Goal: Information Seeking & Learning: Learn about a topic

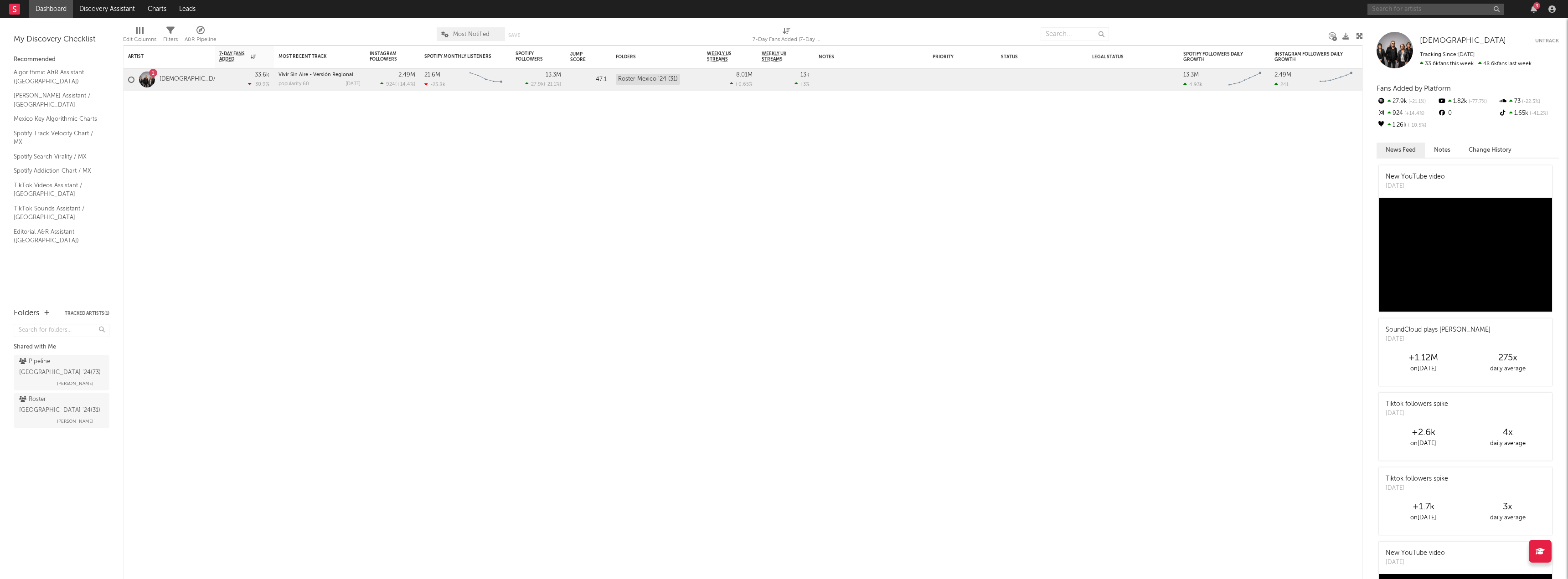
click at [1447, 4] on input "text" at bounding box center [1435, 10] width 137 height 12
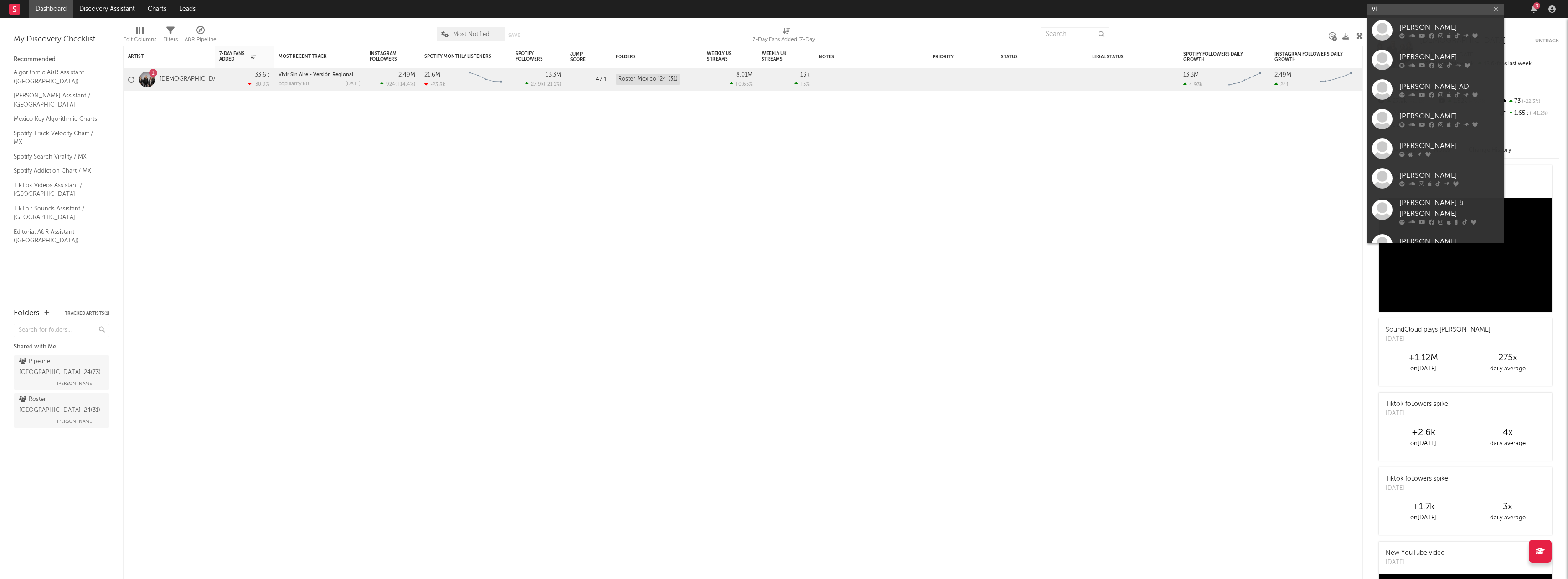
type input "v"
click at [1410, 12] on input "text" at bounding box center [1435, 10] width 137 height 12
type input "[PERSON_NAME]"
click at [1426, 25] on div "[PERSON_NAME]" at bounding box center [1448, 27] width 100 height 11
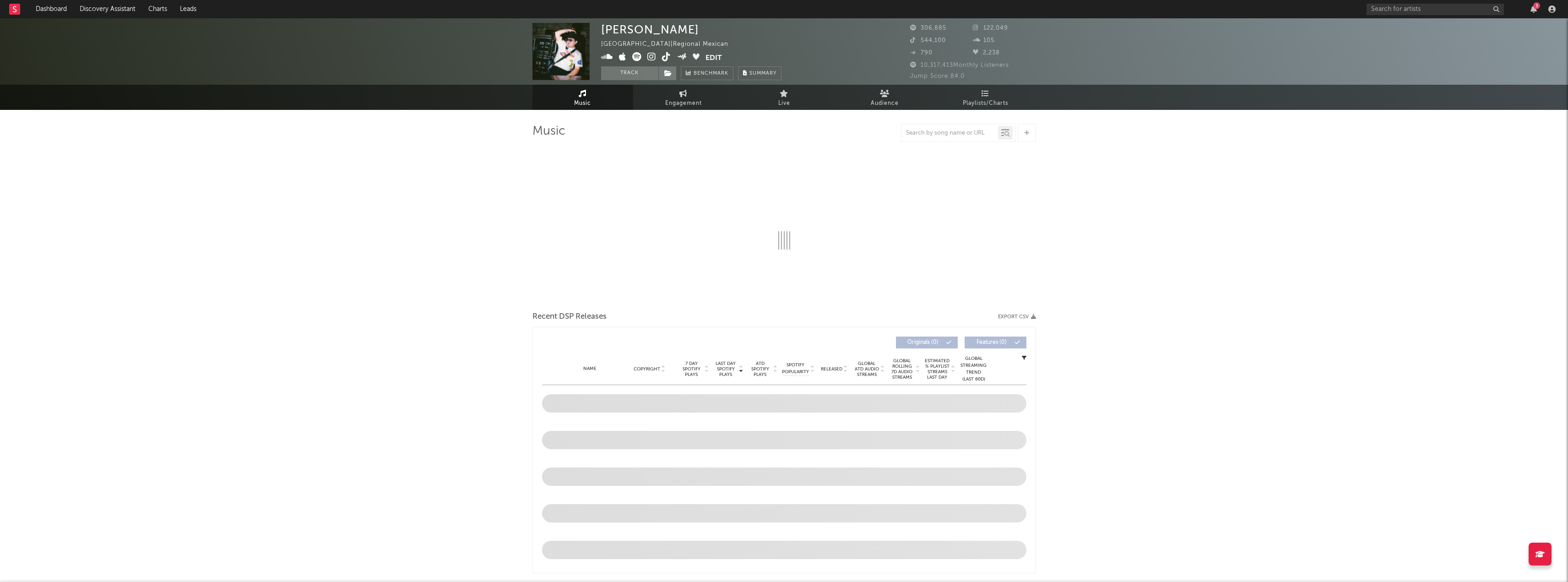
select select "6m"
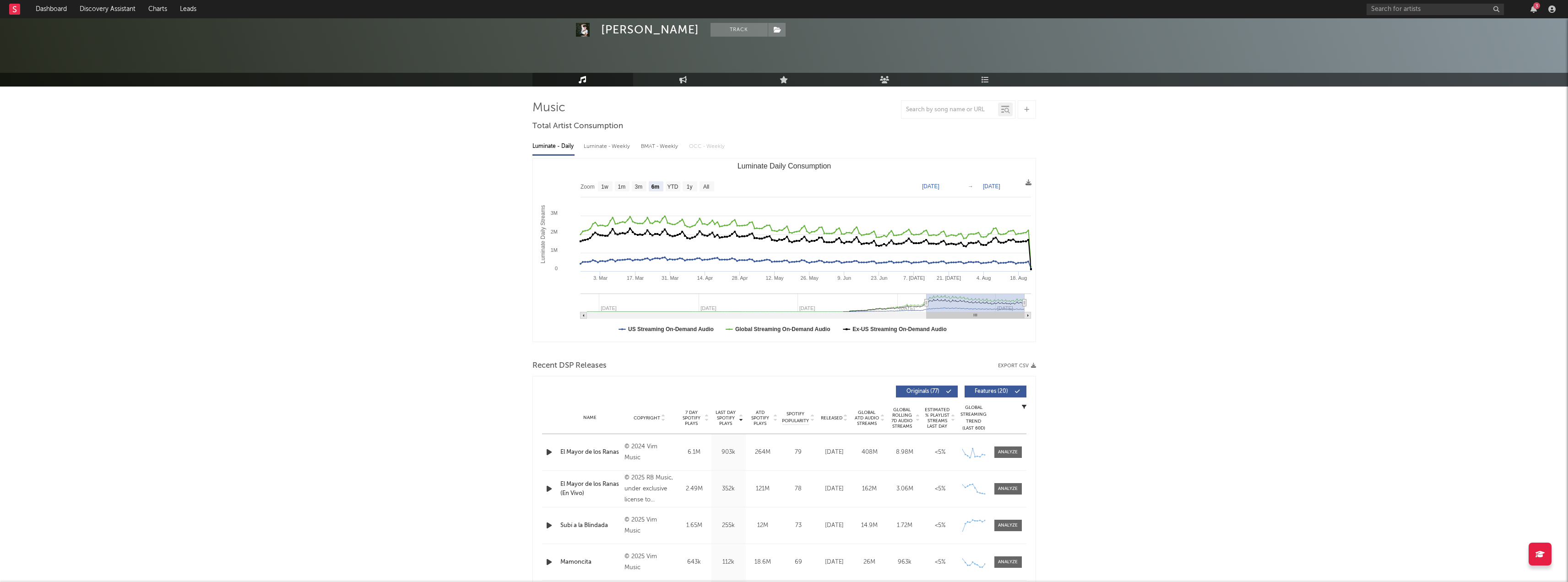
scroll to position [46, 0]
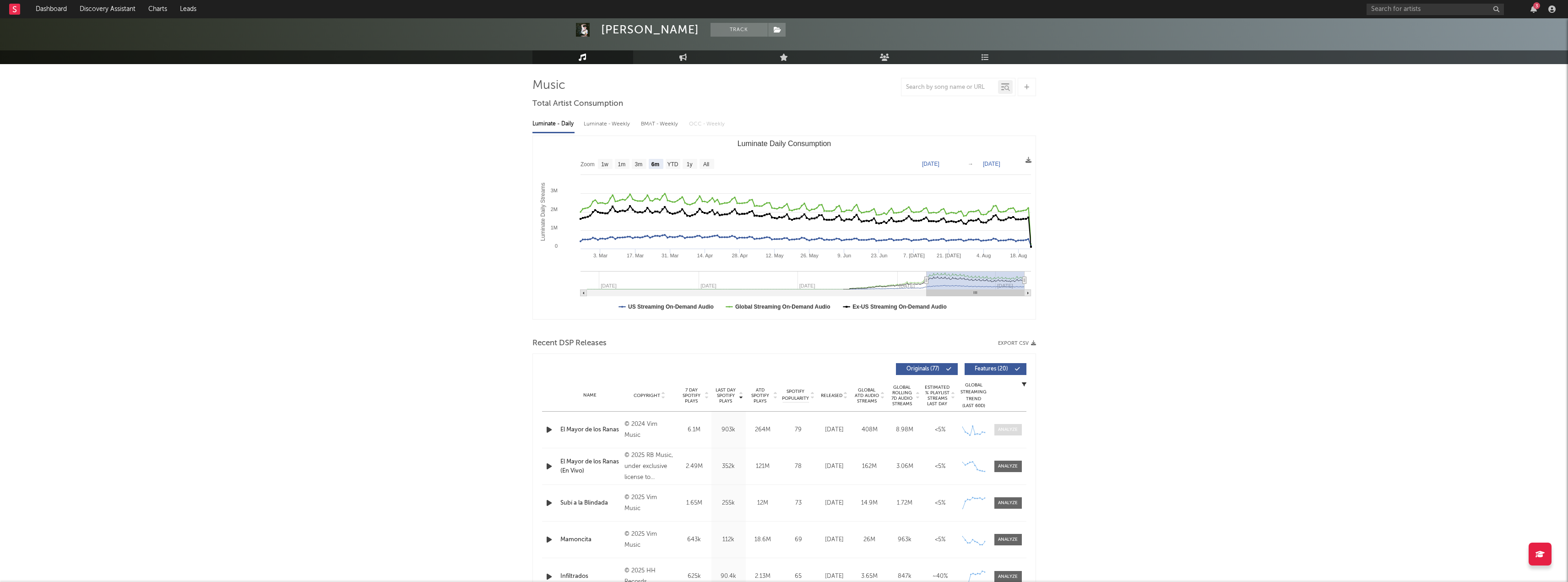
click at [1010, 428] on div at bounding box center [1008, 430] width 20 height 7
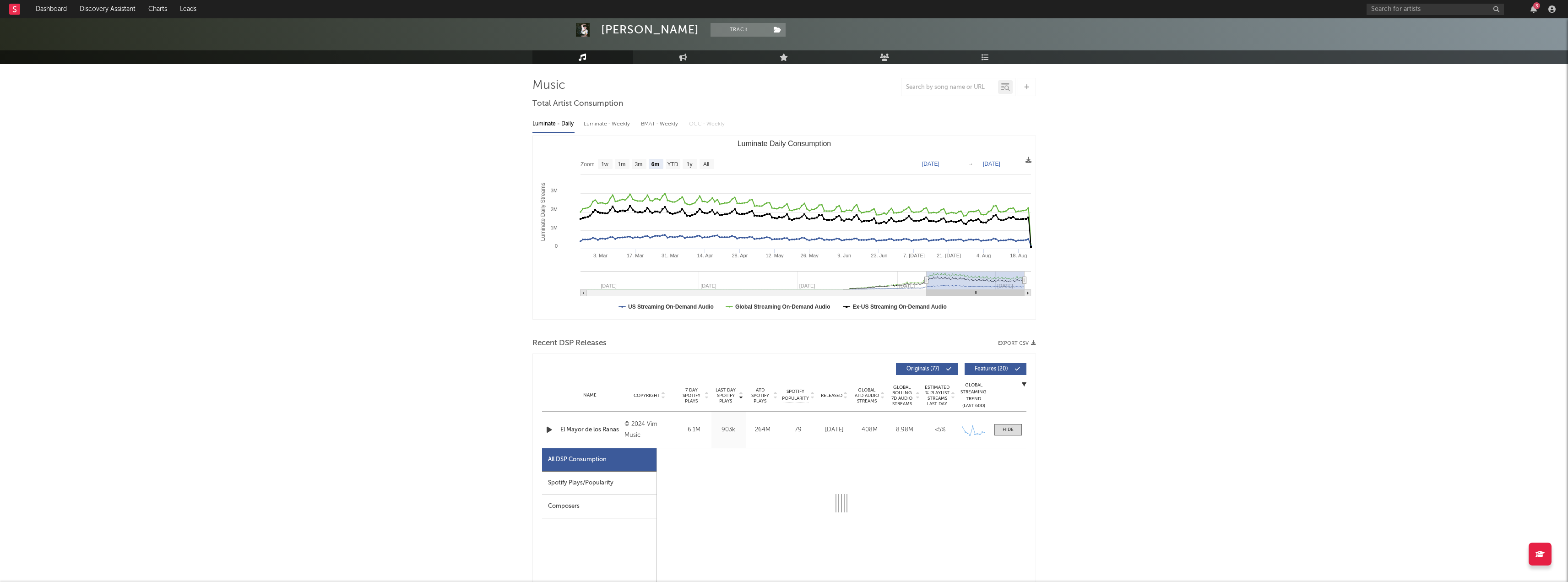
select select "6m"
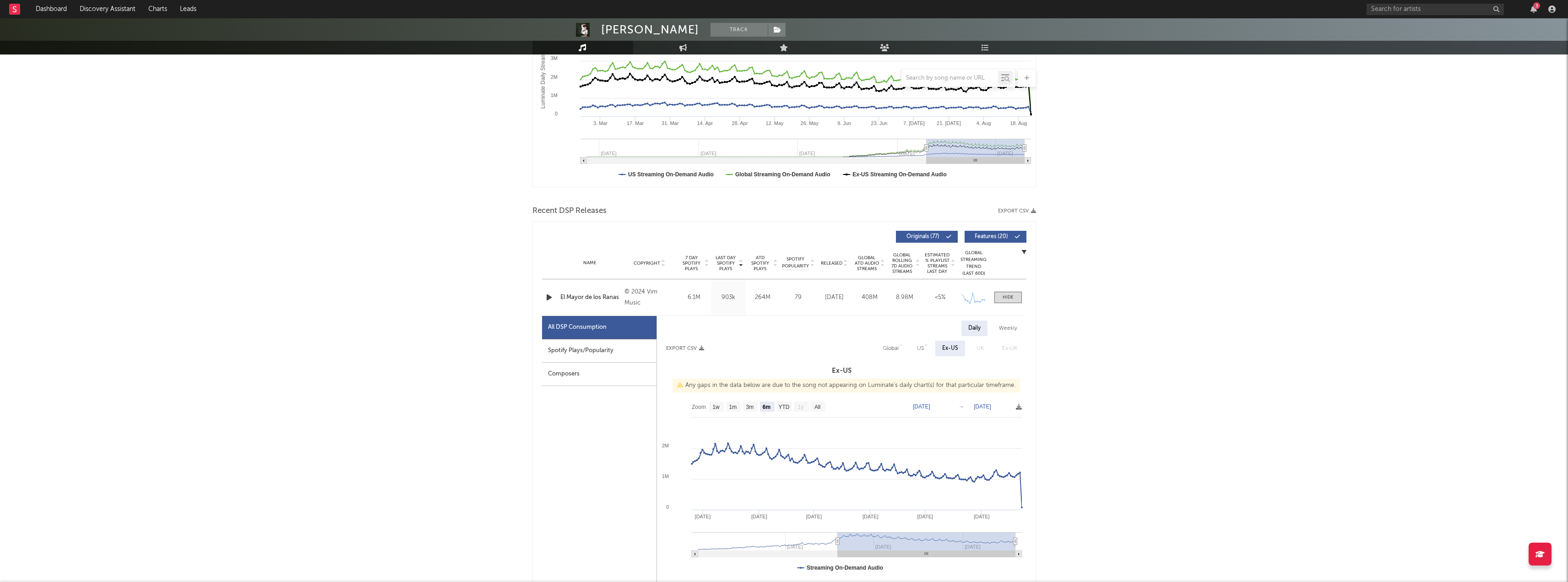
scroll to position [183, 0]
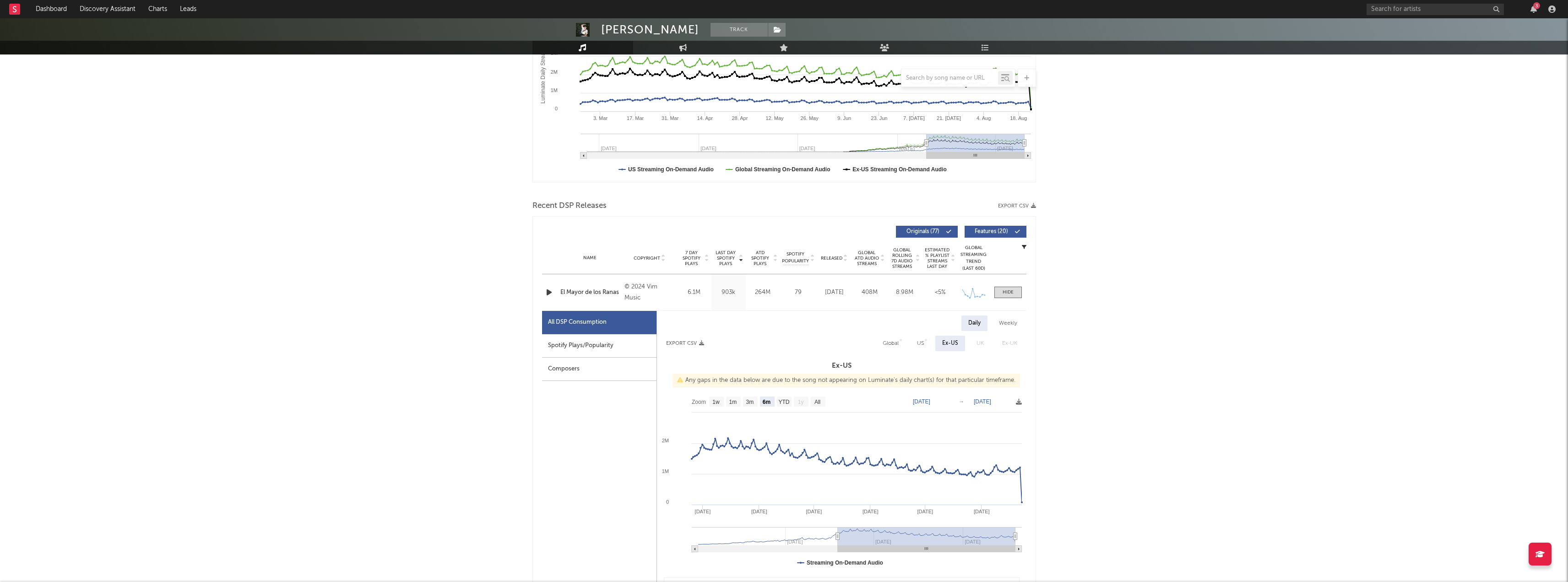
click at [584, 339] on div "Spotify Plays/Popularity" at bounding box center [599, 345] width 114 height 23
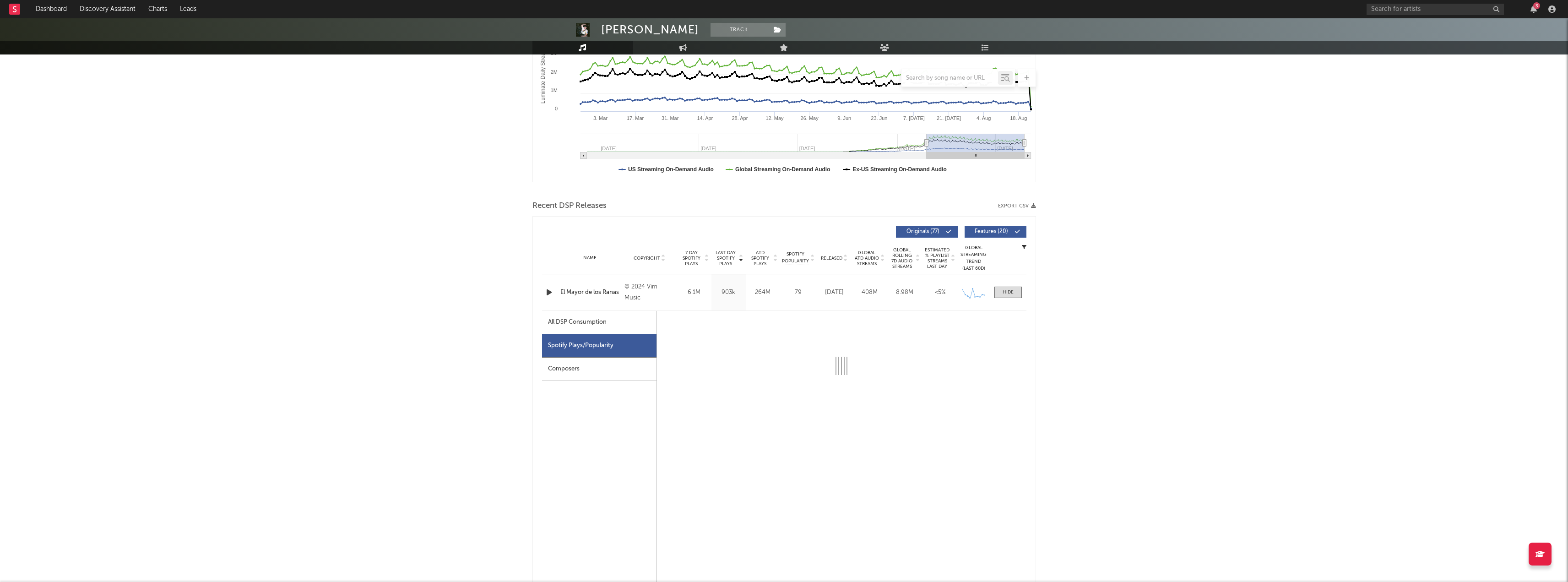
select select "6m"
select select "1w"
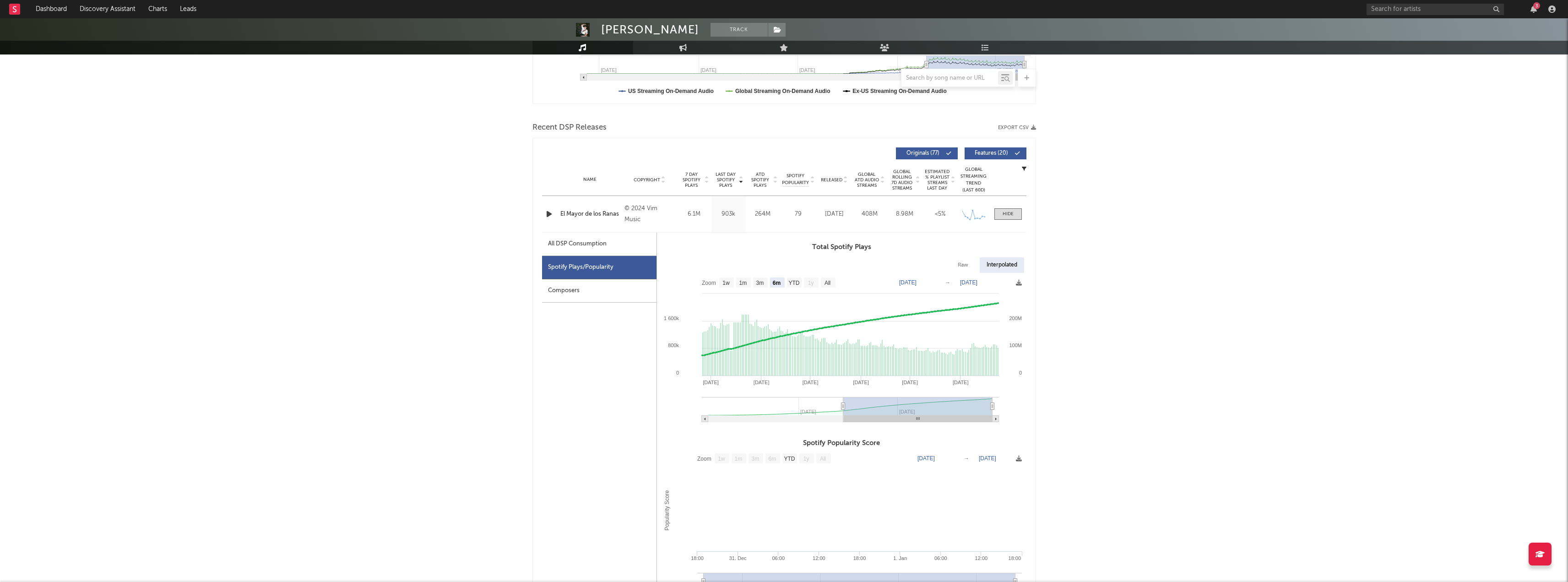
scroll to position [275, 0]
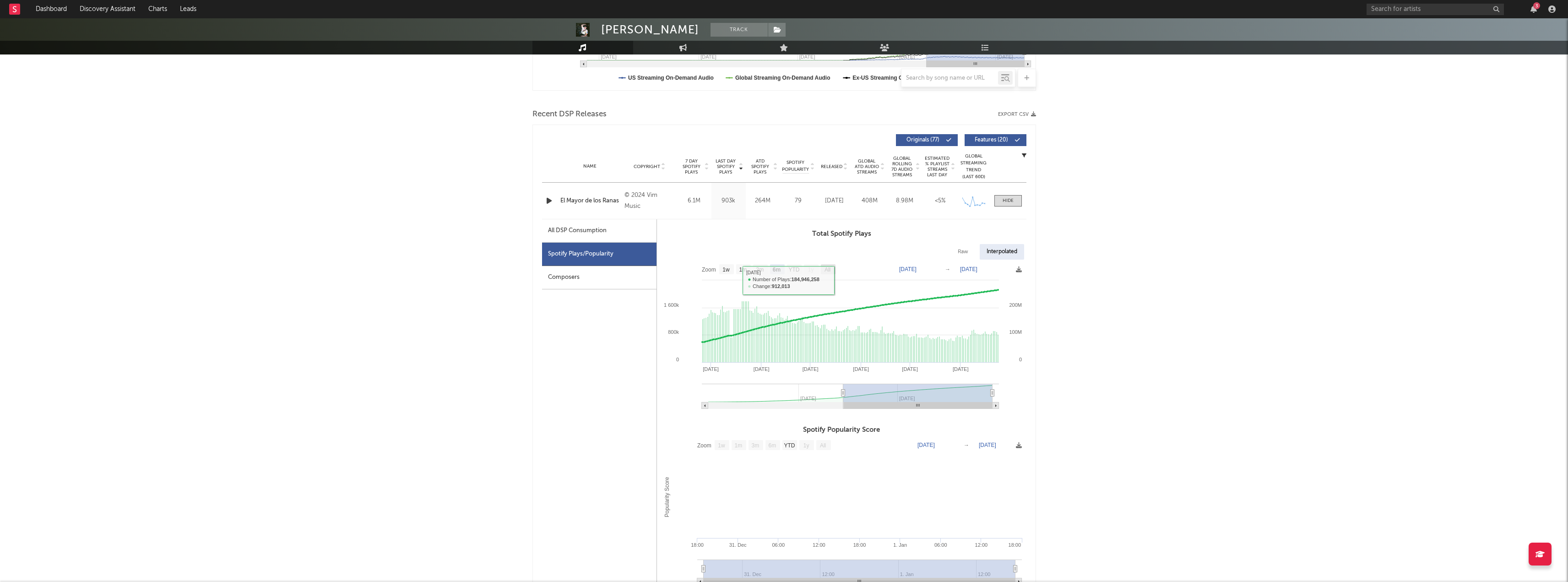
click at [829, 268] on text "All" at bounding box center [827, 270] width 6 height 6
select select "All"
type input "[DATE]"
